Goal: Task Accomplishment & Management: Manage account settings

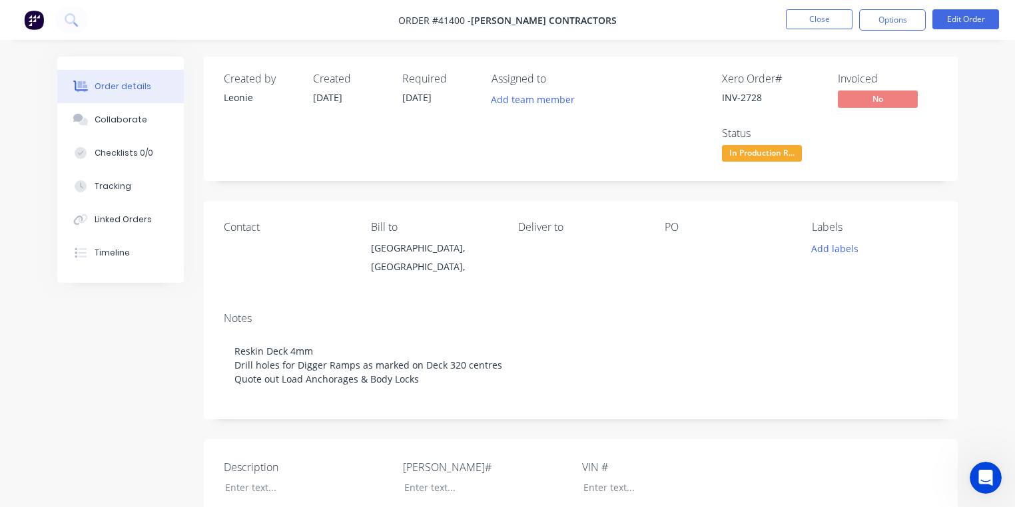
click at [601, 133] on div "Assigned to Add team member" at bounding box center [558, 119] width 133 height 93
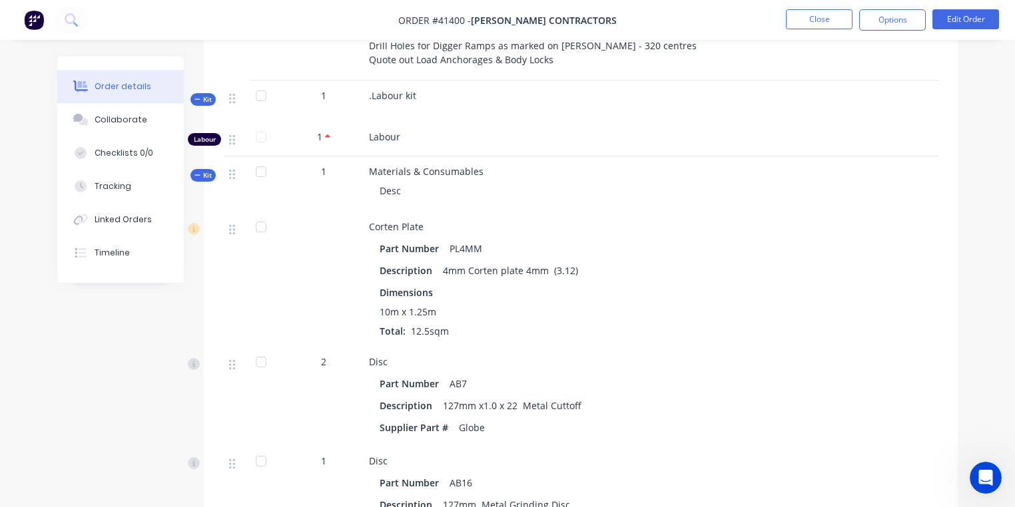
scroll to position [604, 0]
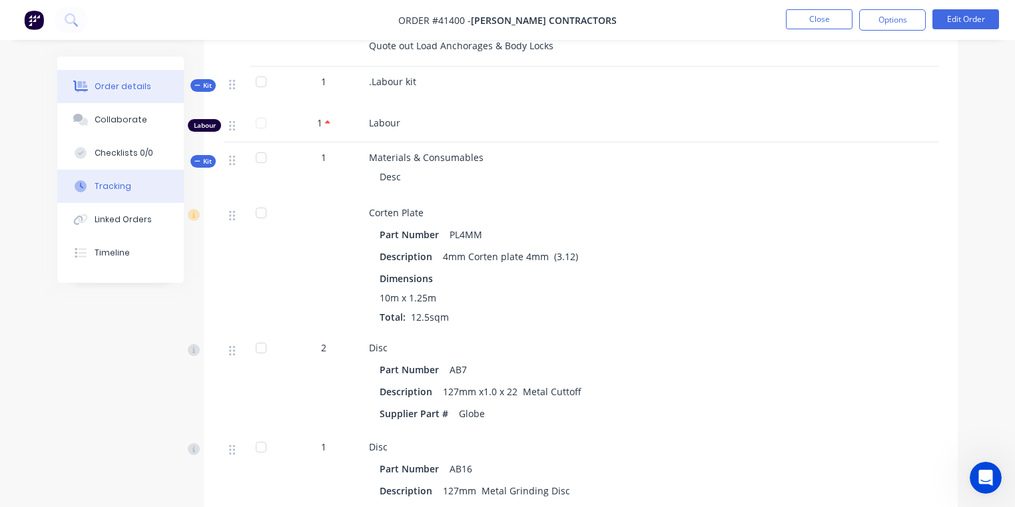
click at [131, 193] on button "Tracking" at bounding box center [120, 186] width 127 height 33
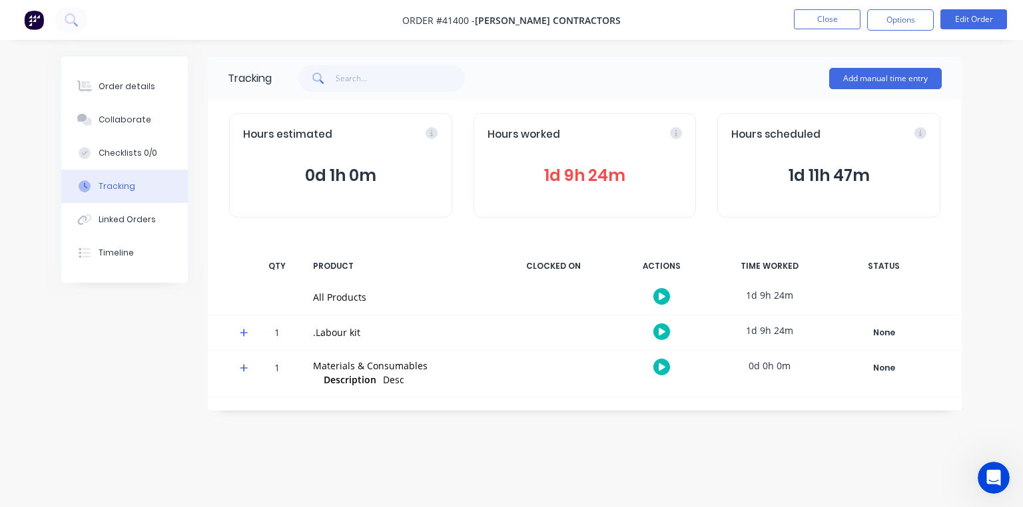
click at [242, 335] on icon at bounding box center [244, 332] width 9 height 9
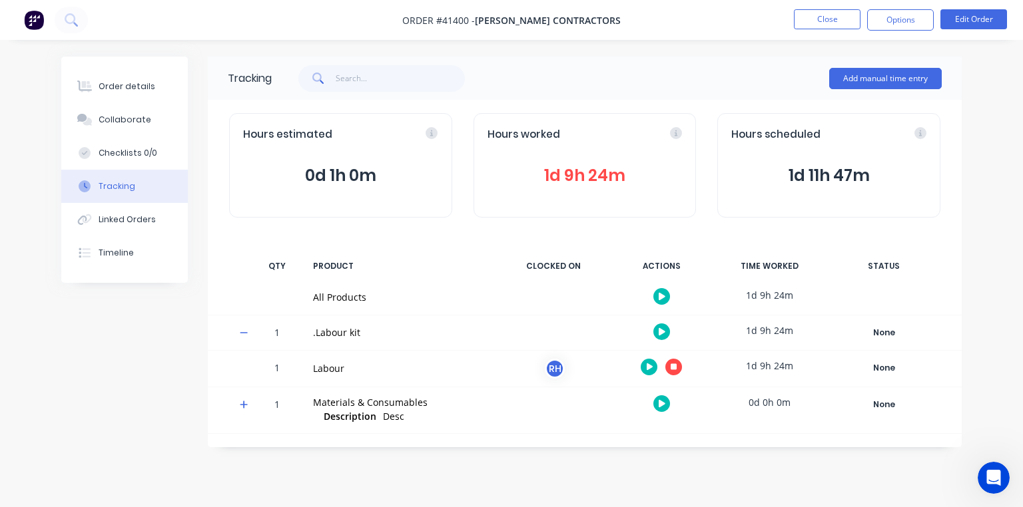
click at [614, 168] on span "1d 9h 24m" at bounding box center [585, 176] width 195 height 24
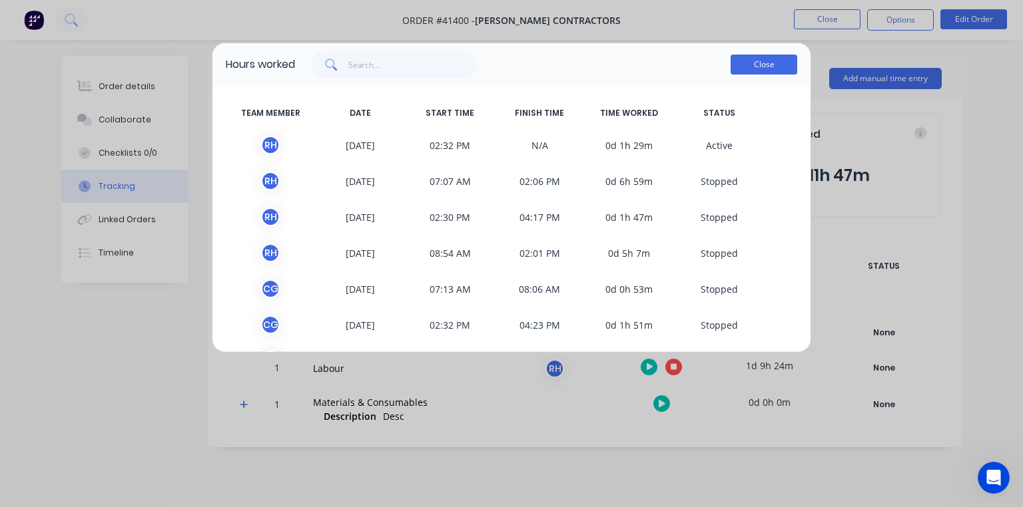
click at [751, 62] on button "Close" at bounding box center [764, 65] width 67 height 20
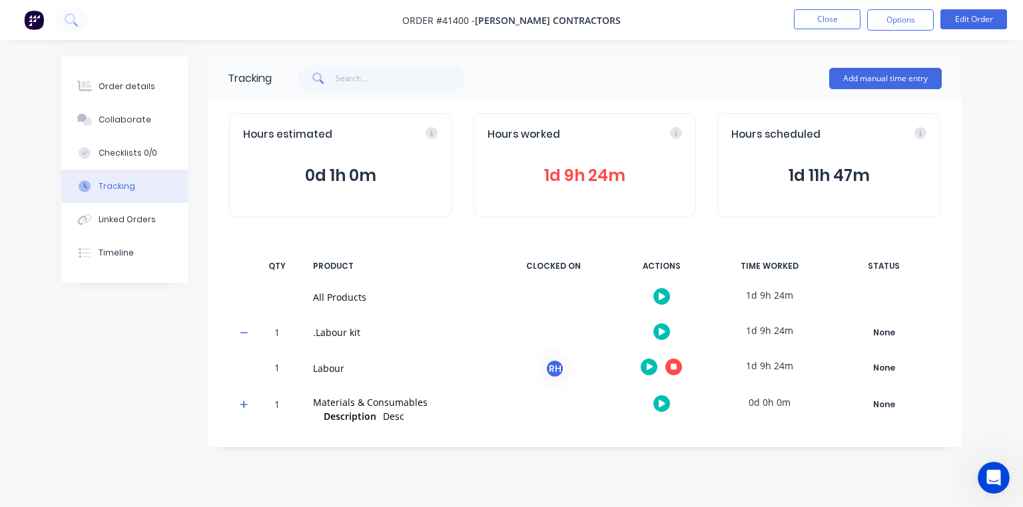
click at [673, 366] on icon at bounding box center [674, 367] width 7 height 7
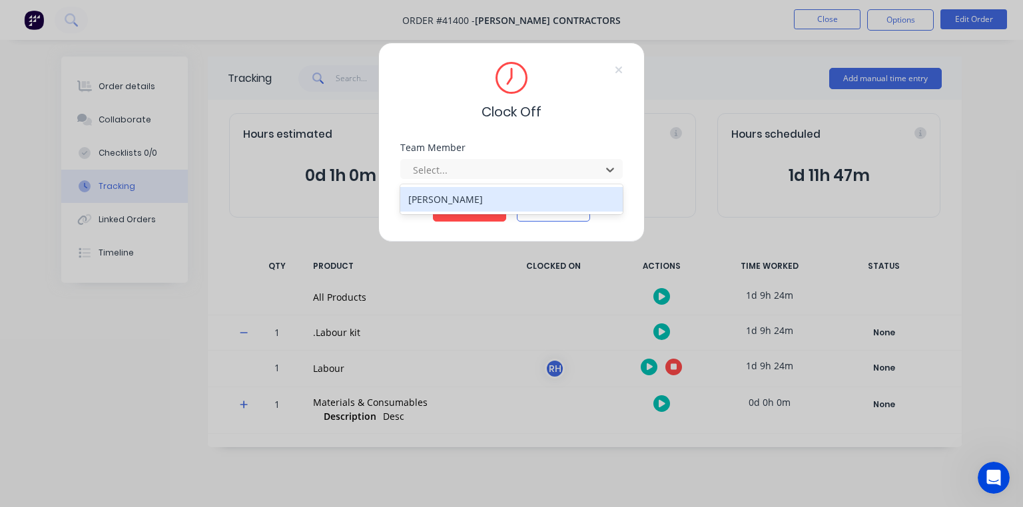
click at [527, 197] on div "[PERSON_NAME]" at bounding box center [511, 199] width 222 height 25
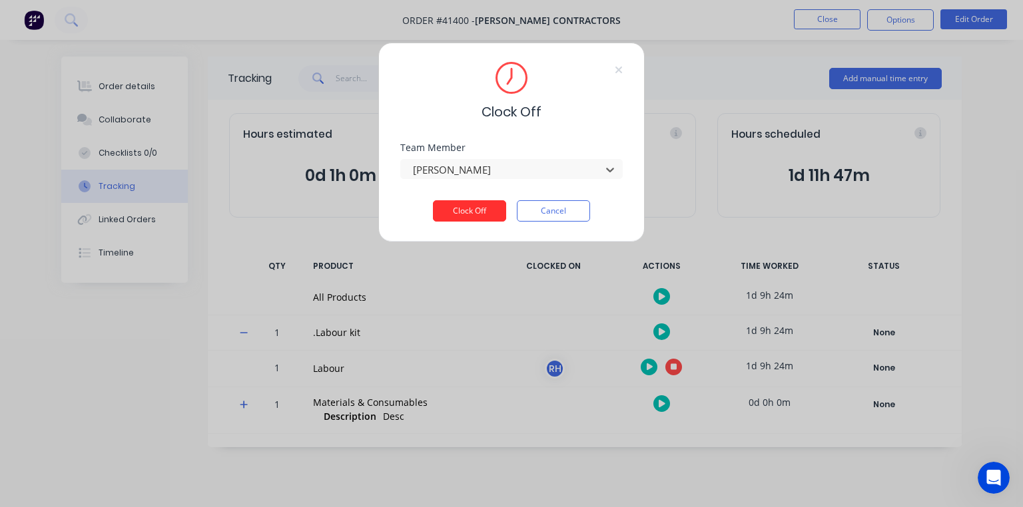
click at [476, 206] on button "Clock Off" at bounding box center [469, 210] width 73 height 21
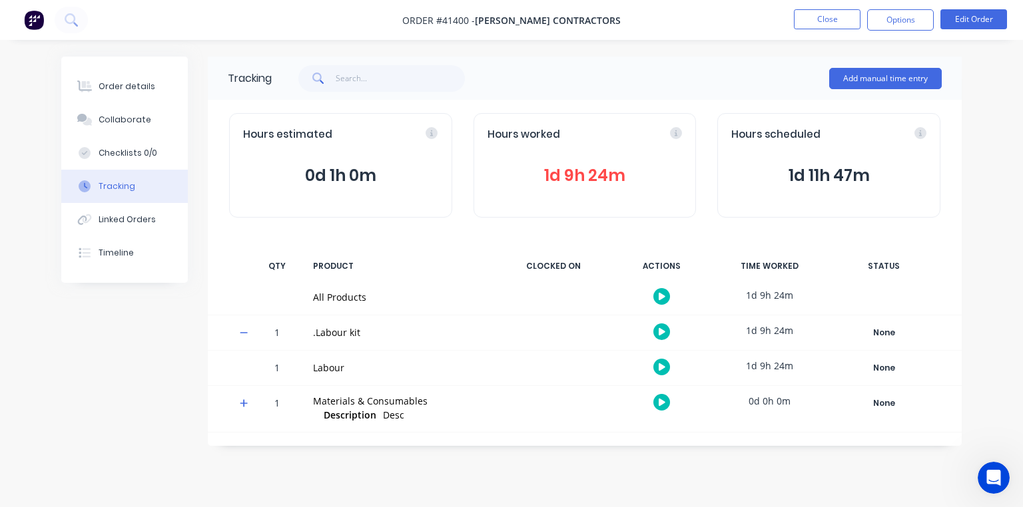
click at [583, 468] on div "Order details Collaborate Checklists 0/0 Tracking Linked Orders Timeline Order …" at bounding box center [511, 253] width 1023 height 507
click at [27, 26] on img at bounding box center [34, 20] width 20 height 20
